Goal: Information Seeking & Learning: Learn about a topic

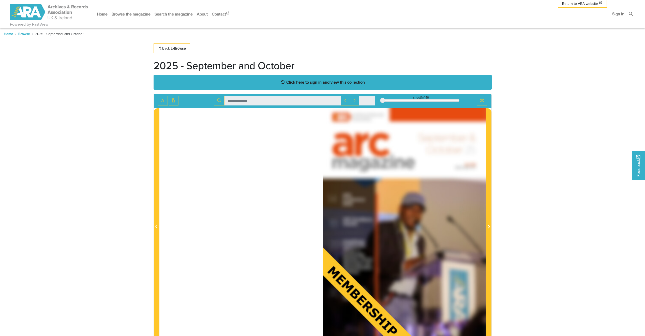
click at [330, 82] on strong "Click here to sign in and view this collection" at bounding box center [325, 82] width 79 height 6
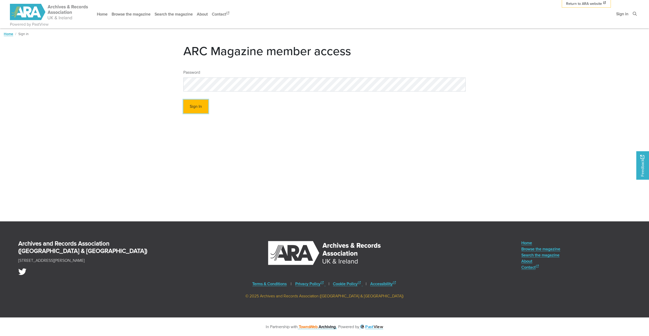
click at [192, 106] on button "Sign In" at bounding box center [195, 107] width 25 height 14
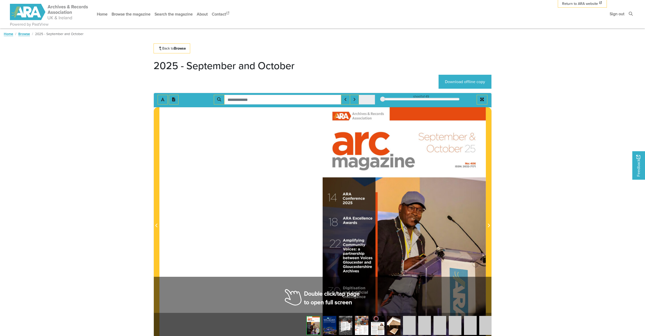
click at [555, 170] on body "Powered by PastView Menu" at bounding box center [322, 253] width 645 height 507
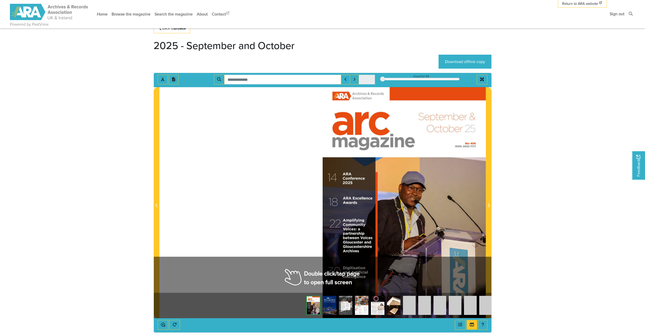
scroll to position [51, 0]
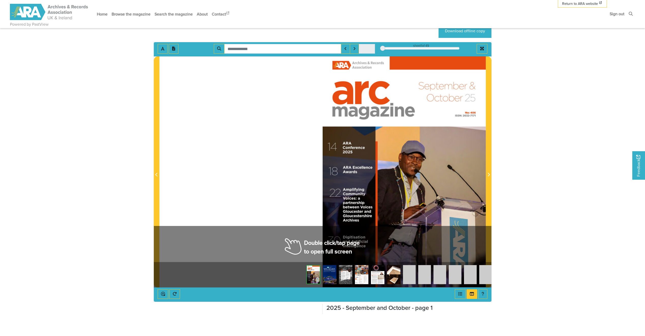
click at [331, 275] on img at bounding box center [329, 274] width 13 height 19
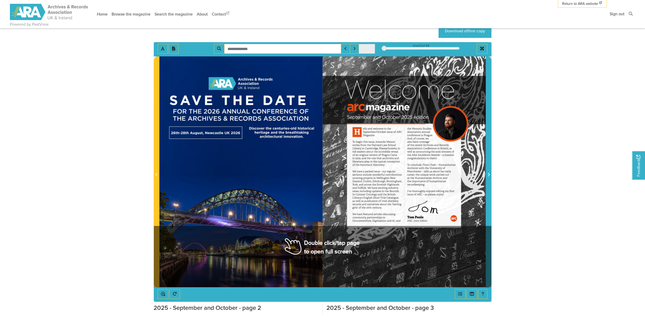
click at [488, 175] on icon "Next Page" at bounding box center [488, 175] width 3 height 4
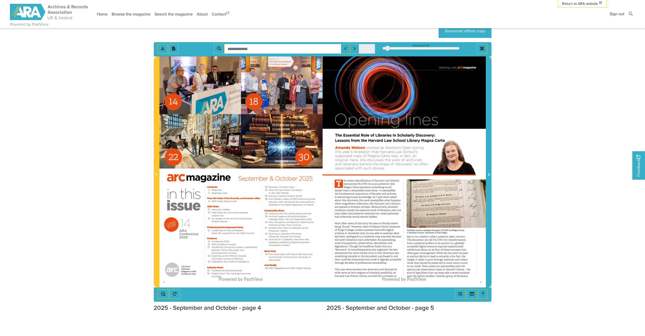
click at [488, 175] on icon "Next Page" at bounding box center [488, 175] width 3 height 4
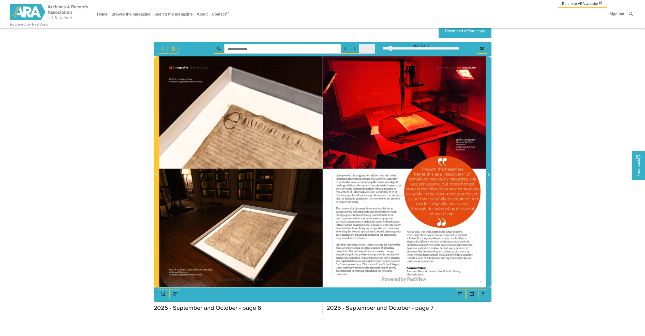
click at [488, 175] on icon "Next Page" at bounding box center [488, 175] width 3 height 4
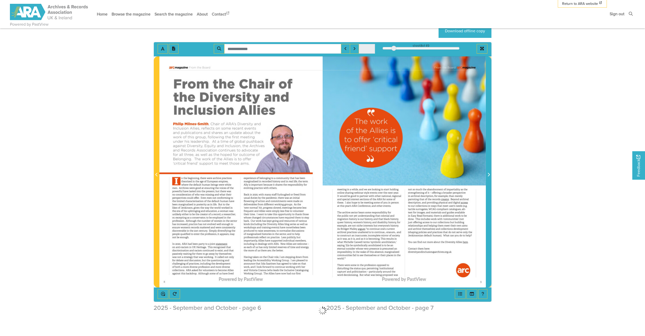
click at [488, 175] on icon "Next Page" at bounding box center [488, 175] width 3 height 4
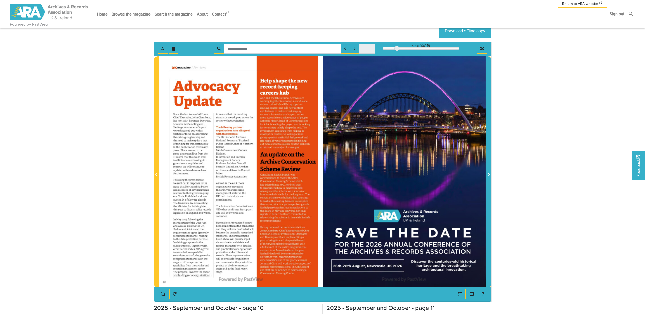
click at [488, 175] on icon "Next Page" at bounding box center [488, 175] width 3 height 4
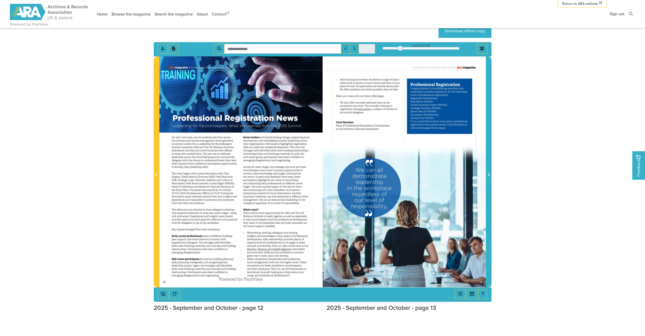
click at [488, 175] on icon "Next Page" at bounding box center [488, 175] width 3 height 4
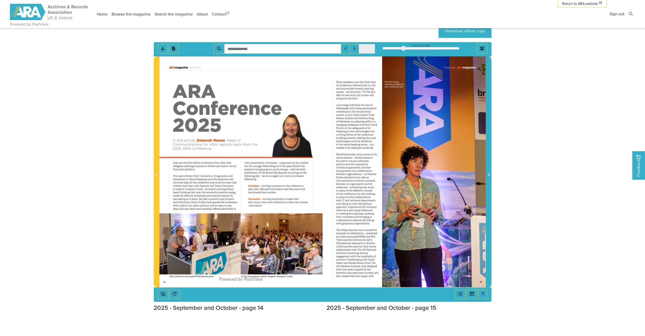
click at [488, 175] on icon "Next Page" at bounding box center [488, 175] width 3 height 4
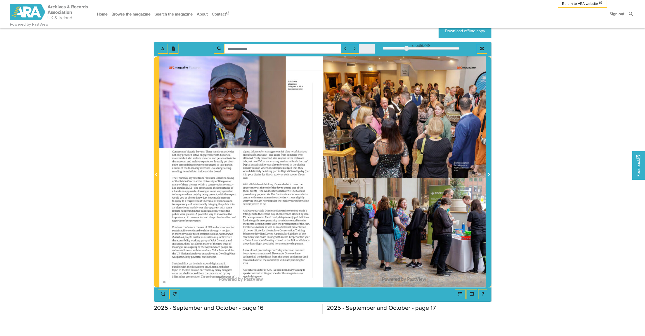
click at [488, 175] on icon "Next Page" at bounding box center [488, 175] width 3 height 4
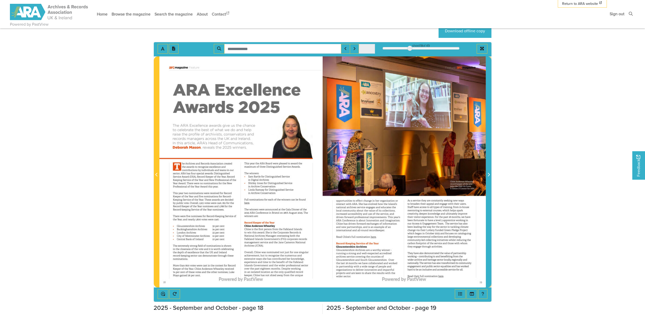
click at [488, 175] on icon "Next Page" at bounding box center [488, 175] width 3 height 4
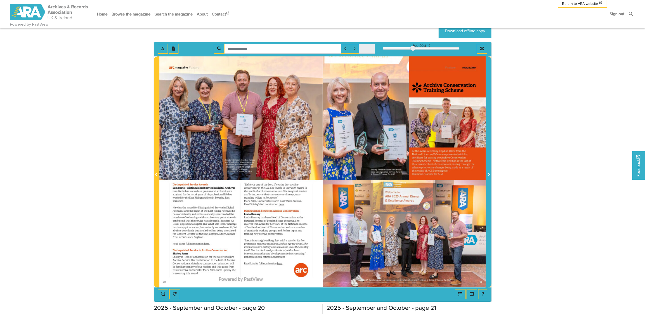
click at [488, 175] on icon "Next Page" at bounding box center [488, 175] width 3 height 4
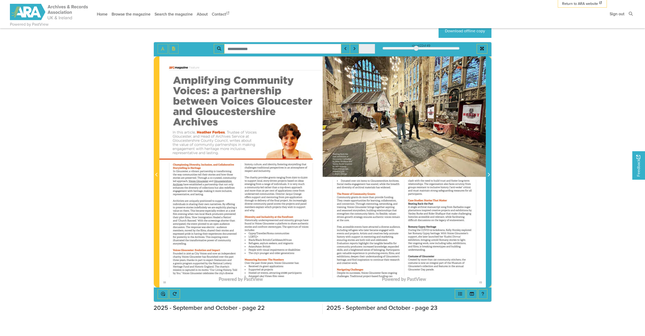
click at [488, 175] on icon "Next Page" at bounding box center [488, 175] width 3 height 4
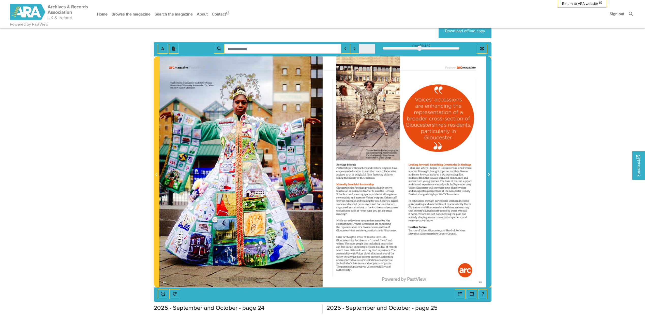
click at [488, 175] on icon "Next Page" at bounding box center [488, 175] width 3 height 4
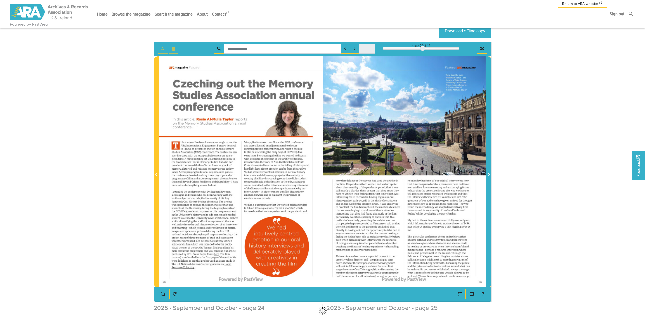
click at [488, 175] on icon "Next Page" at bounding box center [488, 175] width 3 height 4
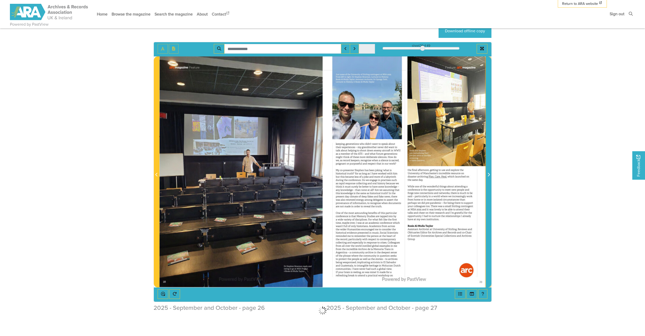
click at [488, 175] on icon "Next Page" at bounding box center [488, 175] width 3 height 4
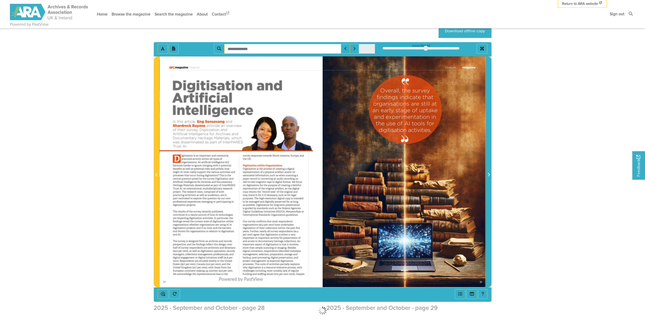
click at [488, 175] on icon "Next Page" at bounding box center [488, 175] width 3 height 4
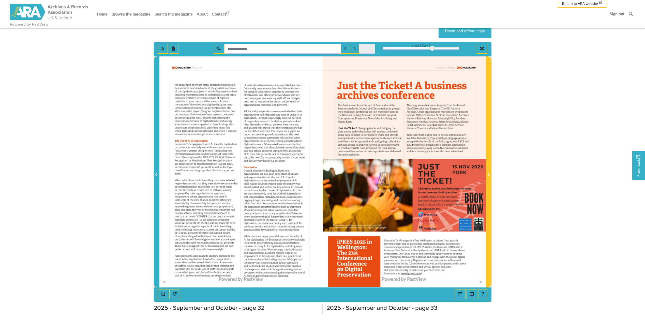
click at [157, 171] on span "Previous Page" at bounding box center [156, 172] width 5 height 230
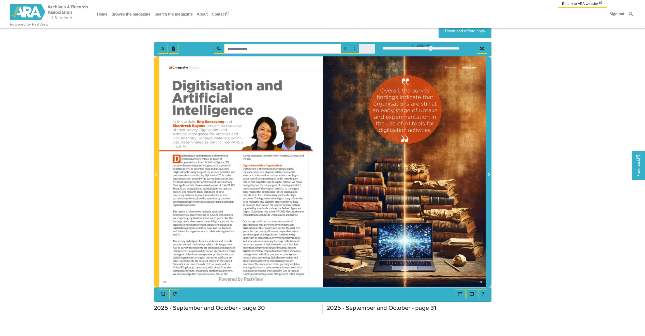
click at [489, 175] on icon "Next Page" at bounding box center [489, 175] width 2 height 4
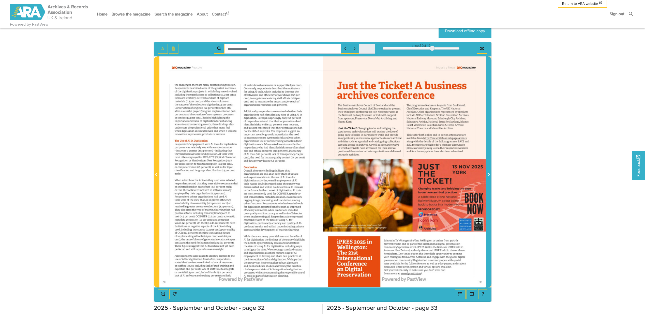
click at [489, 175] on icon "Next Page" at bounding box center [489, 175] width 2 height 4
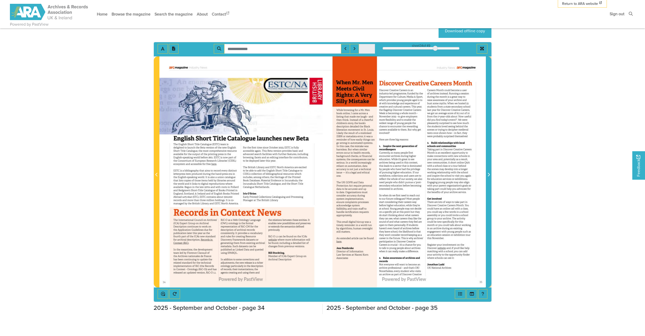
click at [489, 175] on icon "Next Page" at bounding box center [489, 175] width 2 height 4
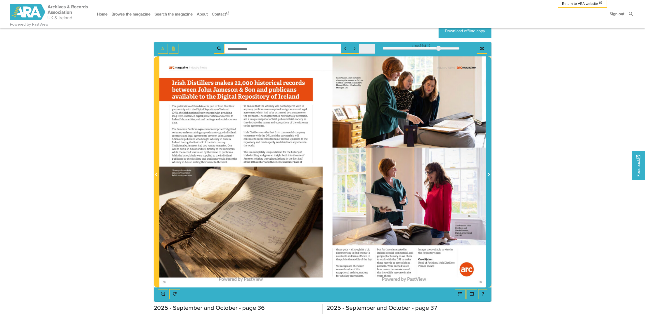
click at [489, 175] on icon "Next Page" at bounding box center [489, 175] width 2 height 4
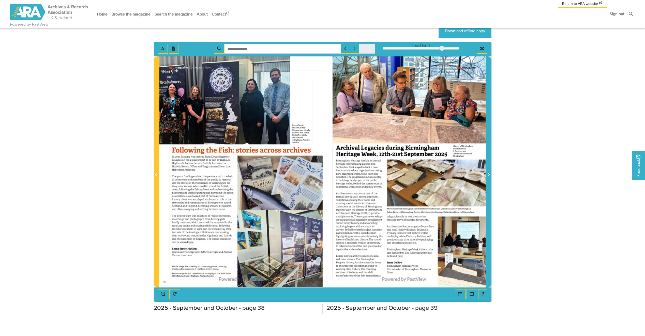
click at [489, 175] on icon "Next Page" at bounding box center [489, 175] width 2 height 4
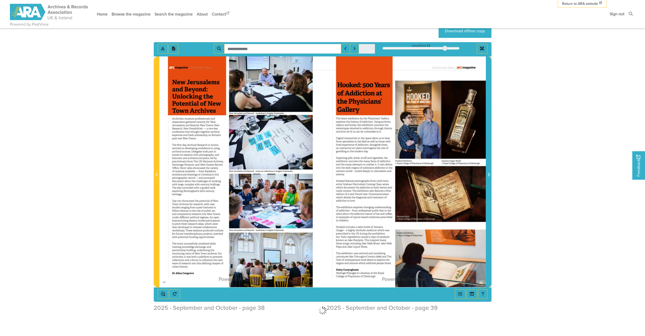
click at [489, 175] on icon "Next Page" at bounding box center [489, 175] width 2 height 4
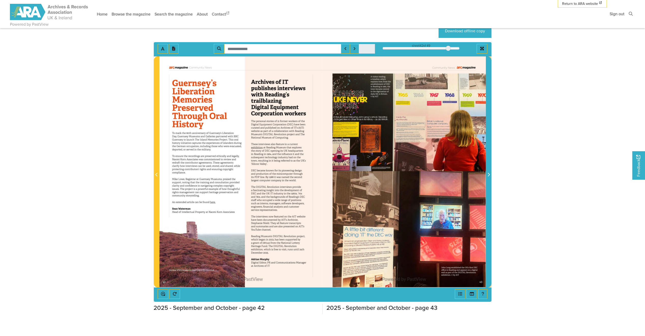
click at [489, 175] on icon "Next Page" at bounding box center [489, 175] width 2 height 4
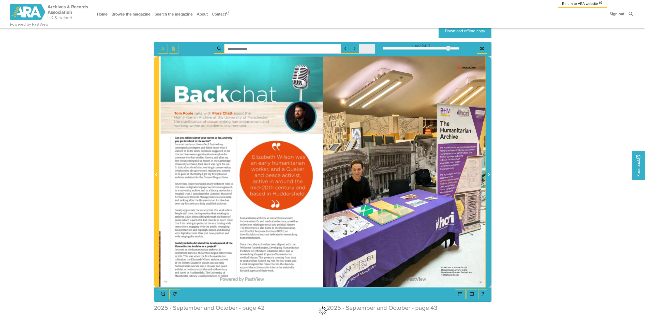
click at [489, 175] on icon "Next Page" at bounding box center [489, 175] width 2 height 4
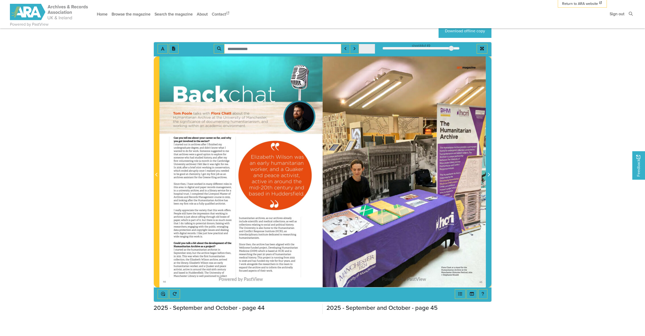
click at [489, 175] on icon "Next Page" at bounding box center [489, 175] width 2 height 4
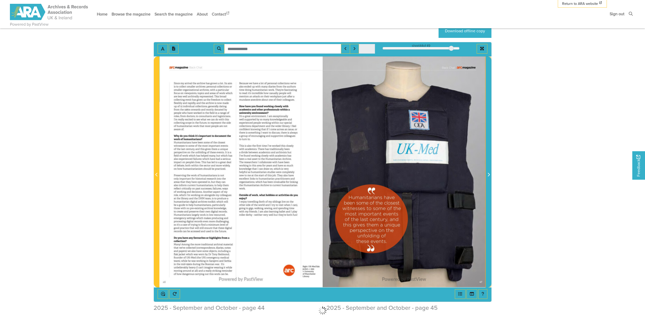
click at [489, 176] on icon "Next Page" at bounding box center [489, 175] width 2 height 4
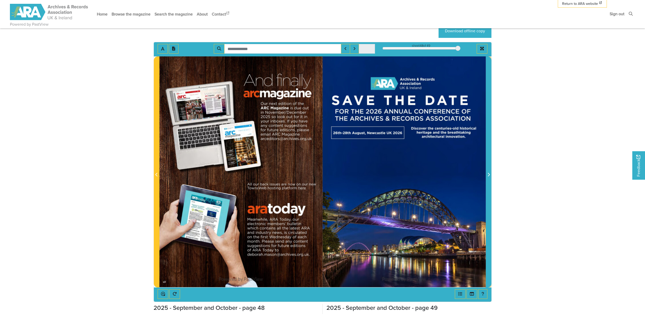
click at [489, 176] on icon "Next Page" at bounding box center [489, 175] width 2 height 4
